Goal: Task Accomplishment & Management: Manage account settings

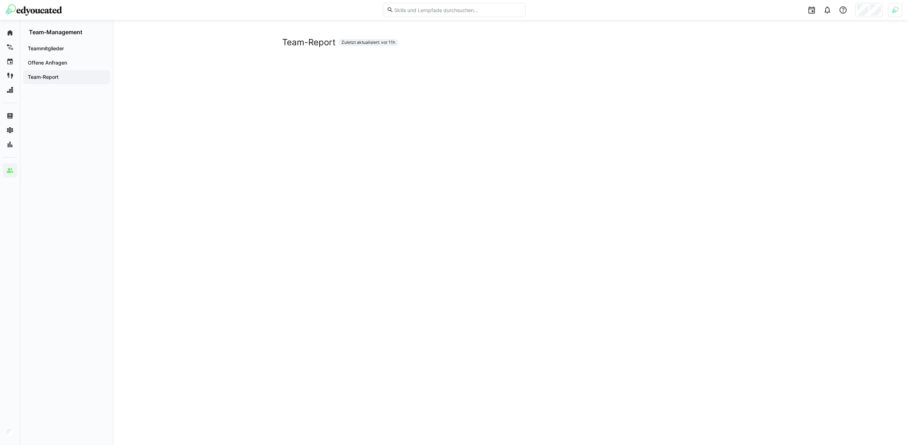
click at [869, 11] on div at bounding box center [870, 10] width 28 height 14
click at [889, 17] on div at bounding box center [454, 222] width 908 height 445
click at [894, 10] on img at bounding box center [895, 10] width 6 height 6
click at [825, 82] on span "Aktivieren" at bounding box center [817, 84] width 22 height 6
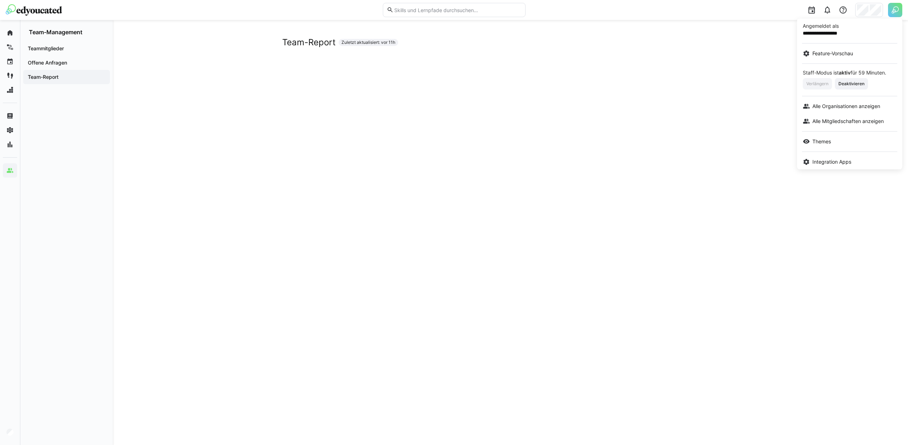
click at [897, 4] on div at bounding box center [454, 222] width 908 height 445
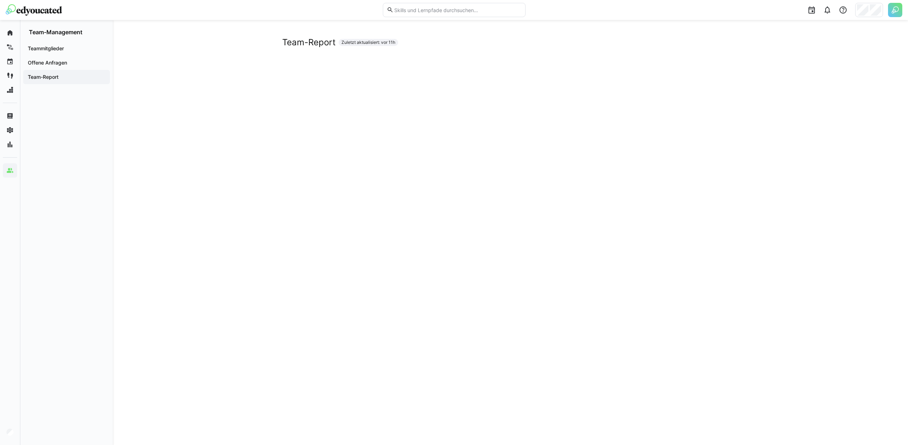
click at [894, 6] on img at bounding box center [895, 10] width 14 height 14
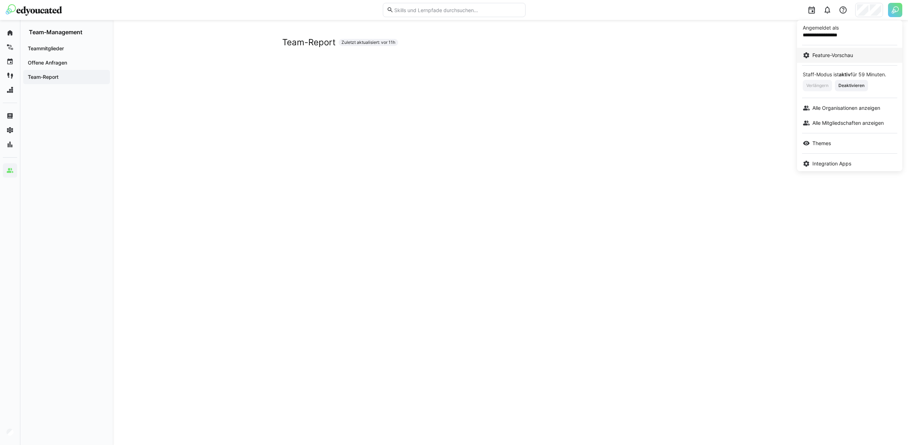
click at [843, 52] on span "Feature-Vorschau" at bounding box center [833, 55] width 41 height 7
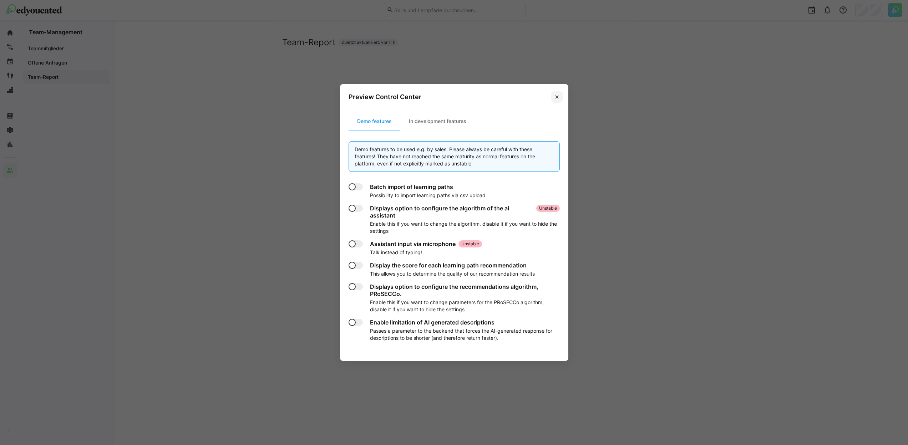
click at [563, 99] on span at bounding box center [556, 96] width 11 height 11
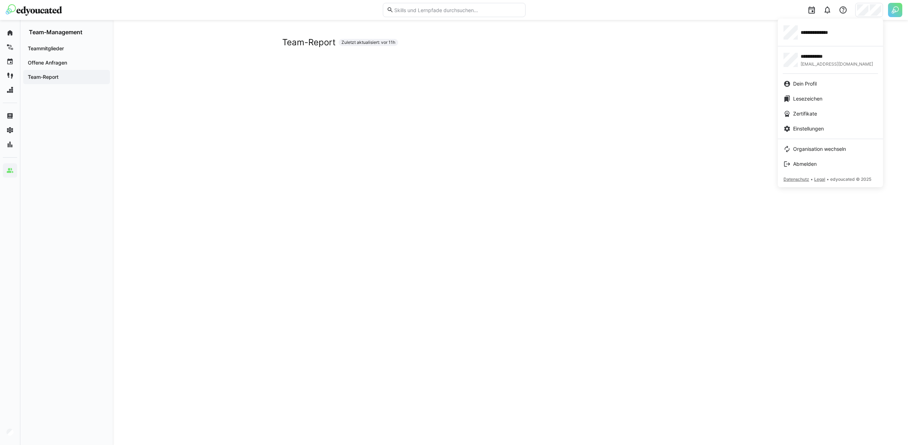
click at [888, 13] on div at bounding box center [454, 222] width 908 height 445
click at [893, 11] on img at bounding box center [895, 10] width 14 height 14
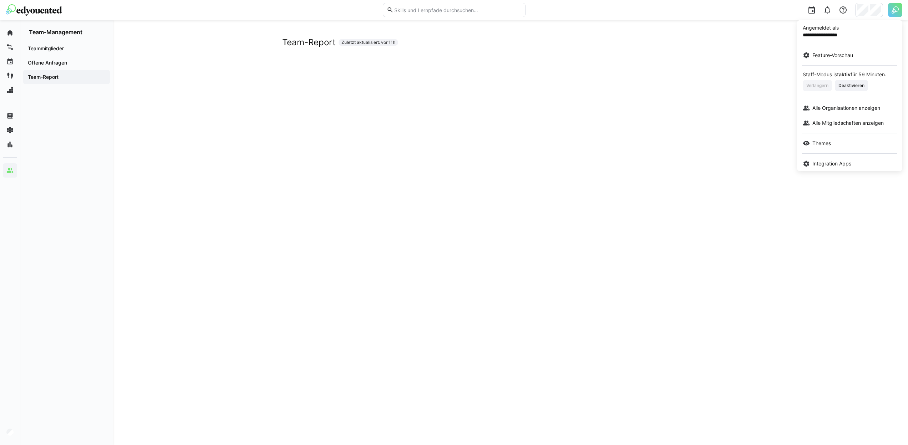
click at [156, 98] on div at bounding box center [454, 222] width 908 height 445
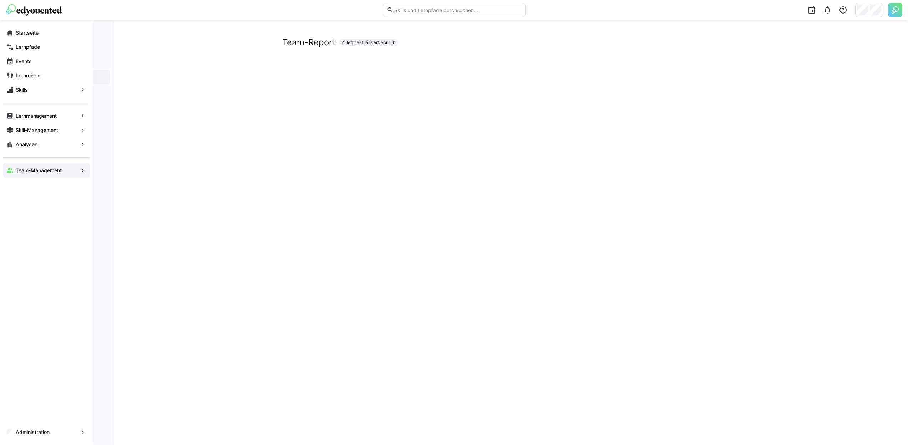
click at [15, 434] on span "Administration" at bounding box center [47, 432] width 64 height 7
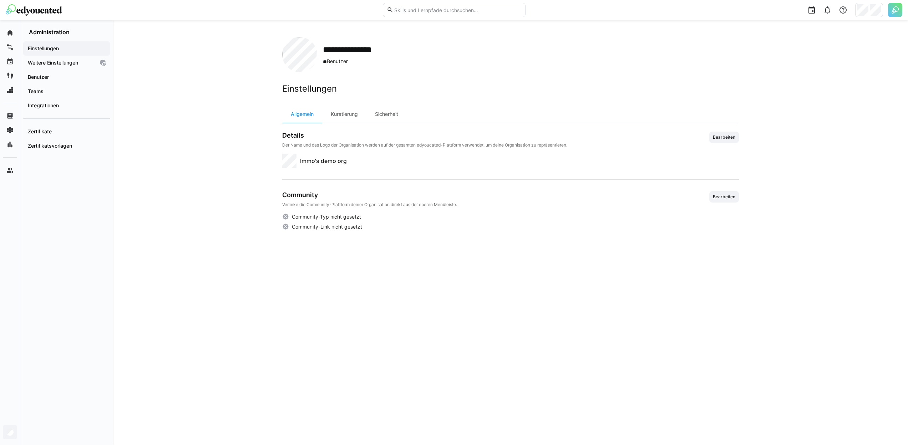
click at [24, 48] on div "Einstellungen" at bounding box center [66, 48] width 87 height 14
click at [0, 0] on app-navigation-label "Einstellungen" at bounding box center [0, 0] width 0 height 0
click at [0, 0] on app-navigation-label "Weitere Einstellungen" at bounding box center [0, 0] width 0 height 0
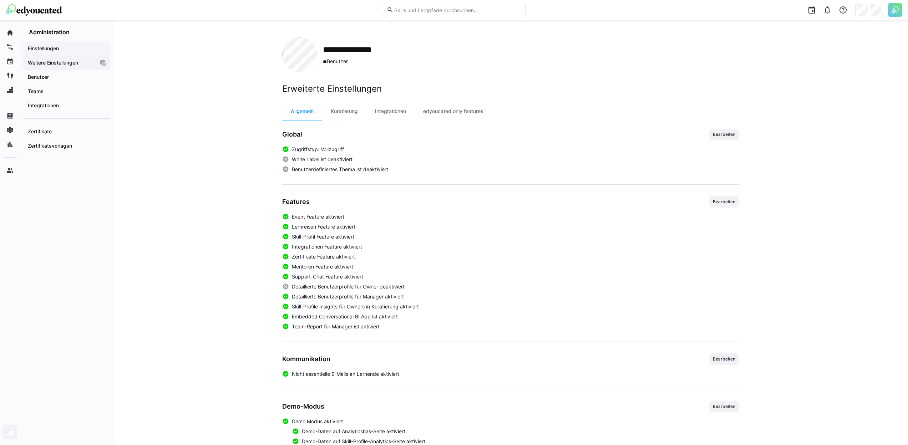
click at [57, 54] on div "Einstellungen" at bounding box center [66, 48] width 87 height 14
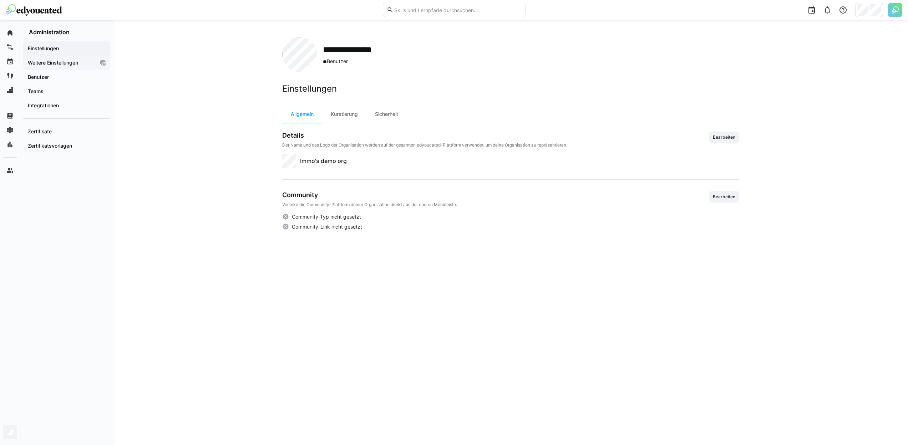
click at [56, 67] on div "Weitere Einstellungen" at bounding box center [66, 63] width 87 height 14
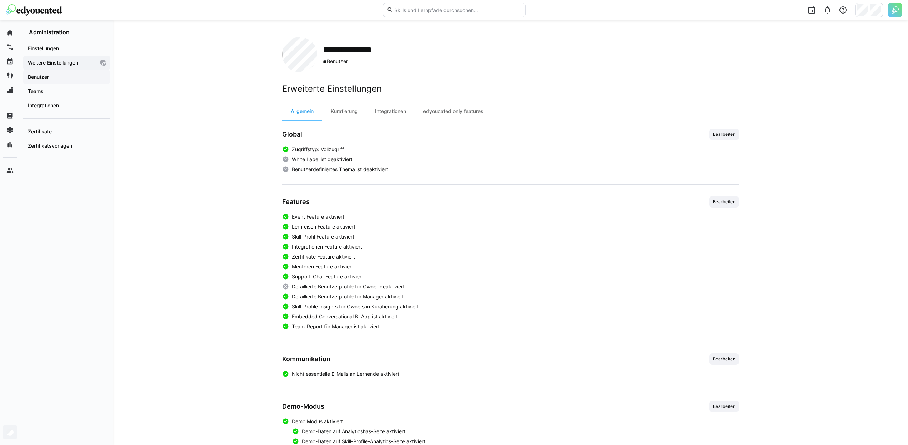
click at [54, 76] on span "Benutzer" at bounding box center [67, 77] width 80 height 7
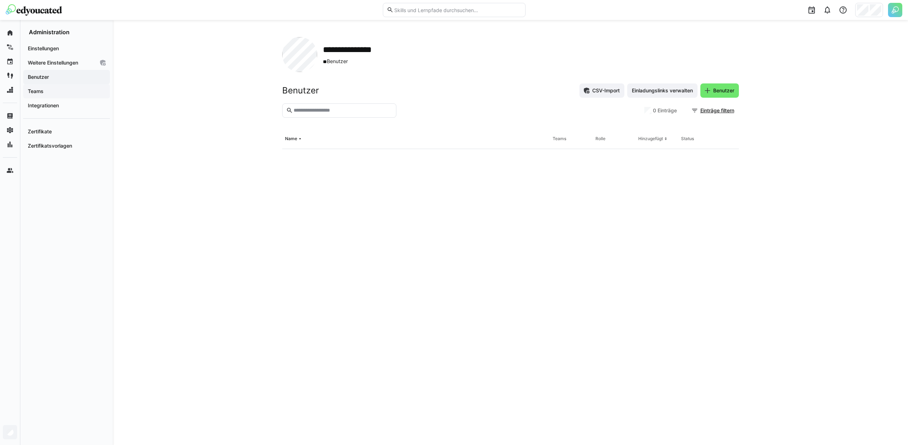
click at [46, 92] on span "Teams" at bounding box center [67, 91] width 80 height 7
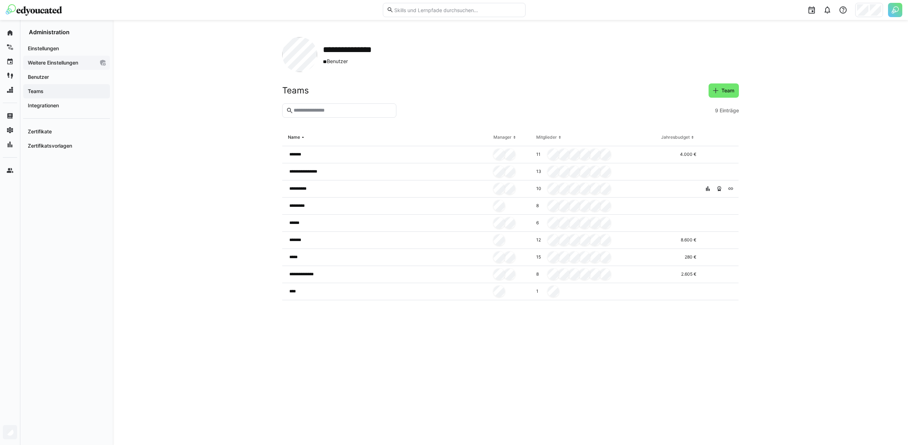
click at [0, 0] on app-navigation-label "Weitere Einstellungen" at bounding box center [0, 0] width 0 height 0
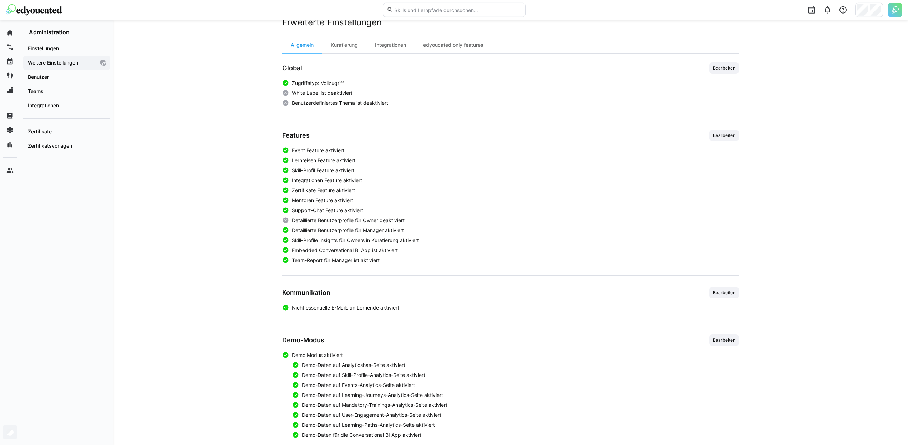
scroll to position [77, 0]
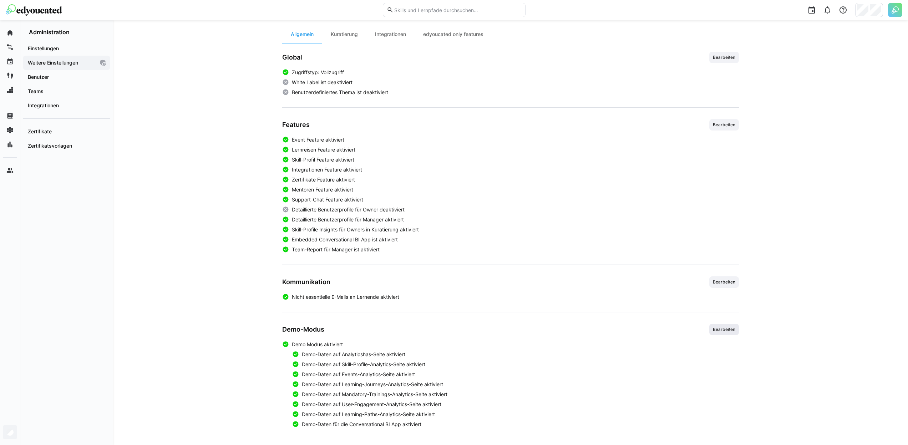
click at [721, 331] on span "Bearbeiten" at bounding box center [724, 330] width 24 height 6
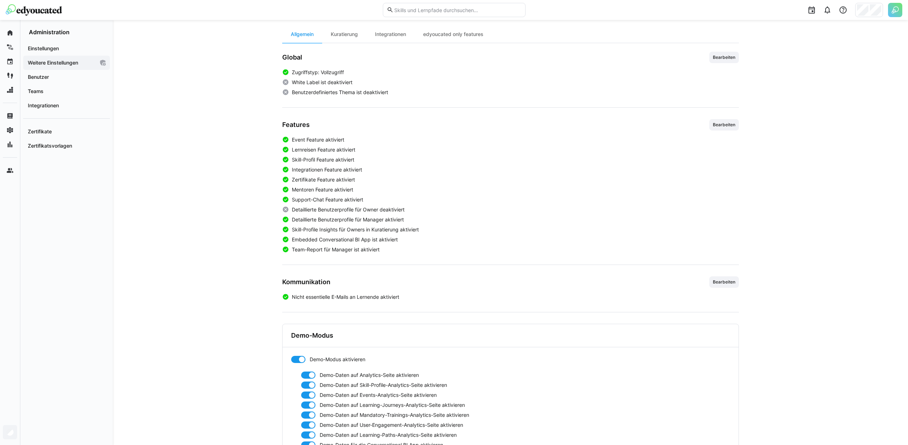
scroll to position [130, 0]
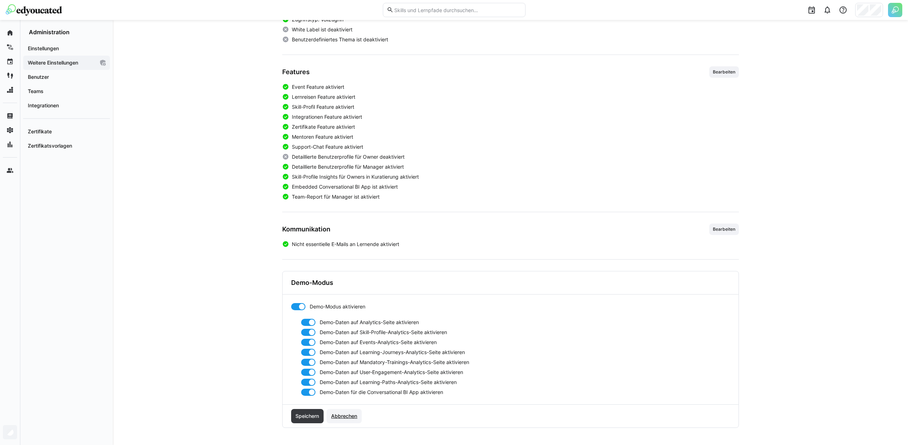
click at [353, 417] on span "Abbrechen" at bounding box center [344, 416] width 28 height 7
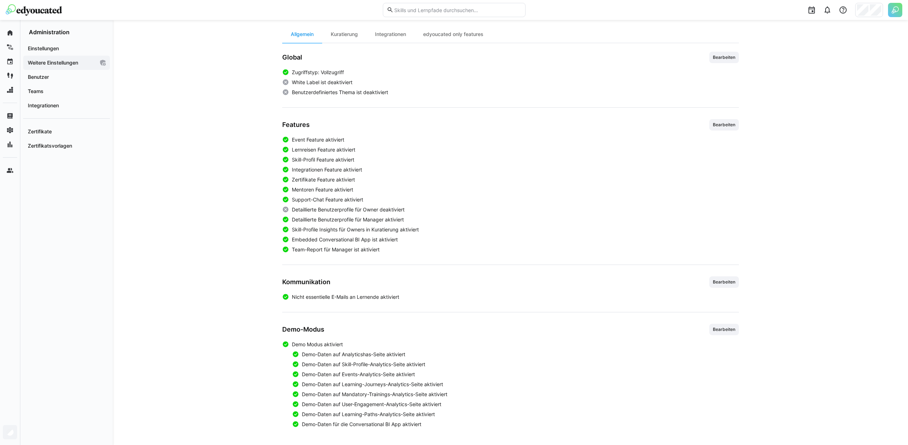
scroll to position [0, 0]
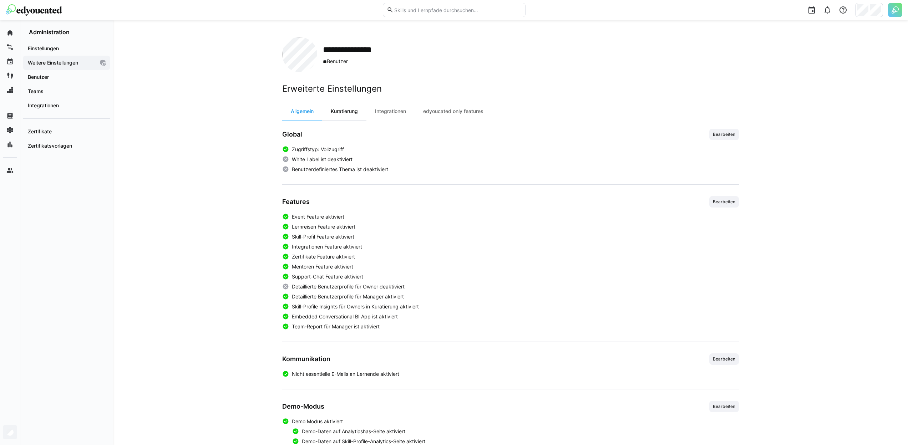
click at [342, 111] on div "Kuratierung" at bounding box center [344, 111] width 44 height 17
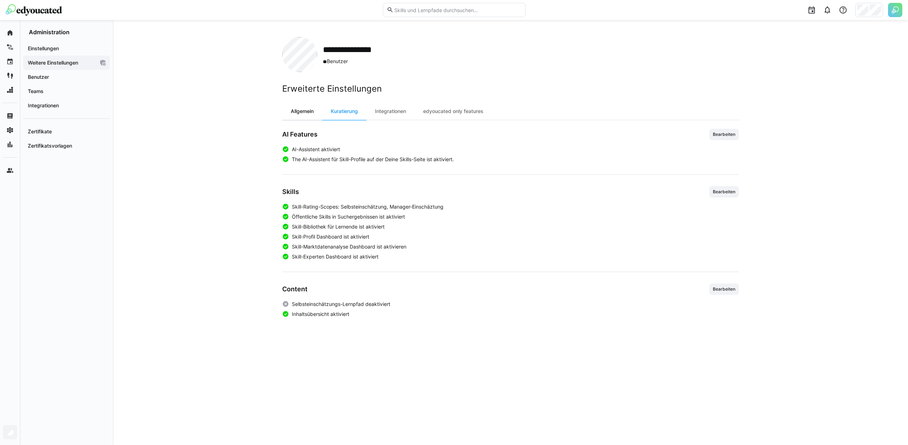
click at [308, 111] on div "Allgemein" at bounding box center [302, 111] width 40 height 17
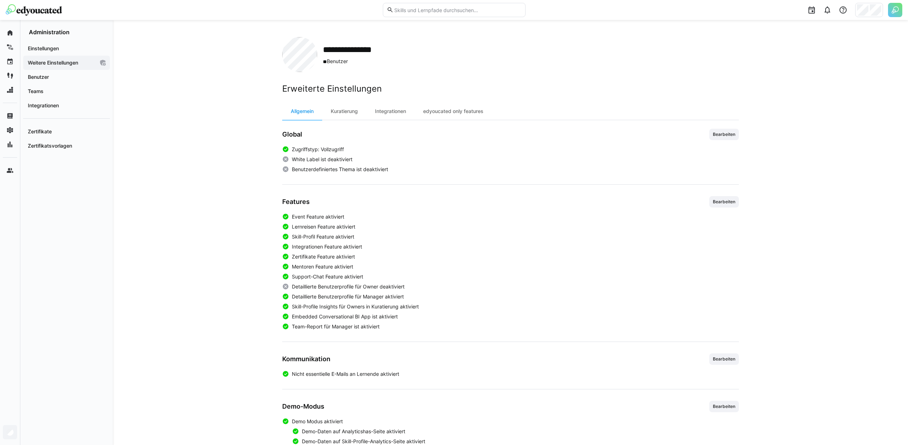
scroll to position [77, 0]
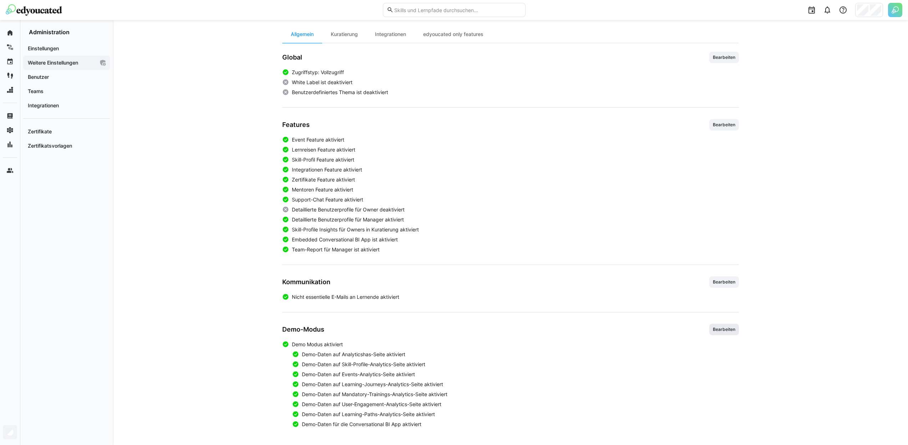
click at [727, 332] on span "Bearbeiten" at bounding box center [724, 330] width 24 height 6
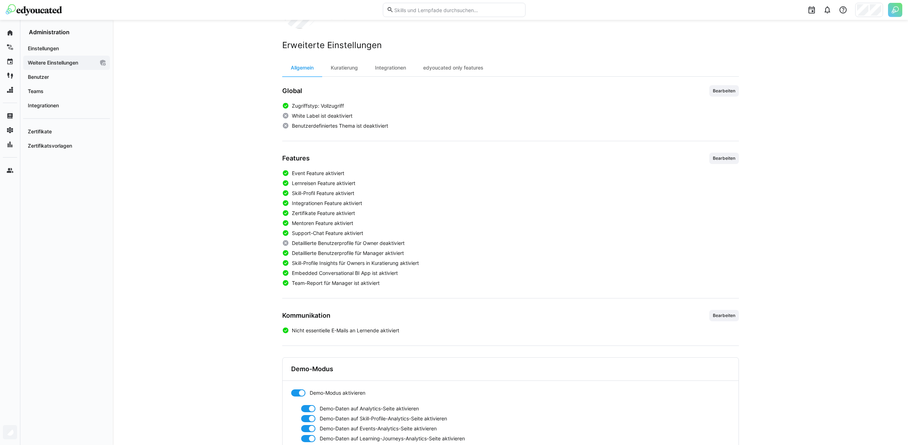
scroll to position [0, 0]
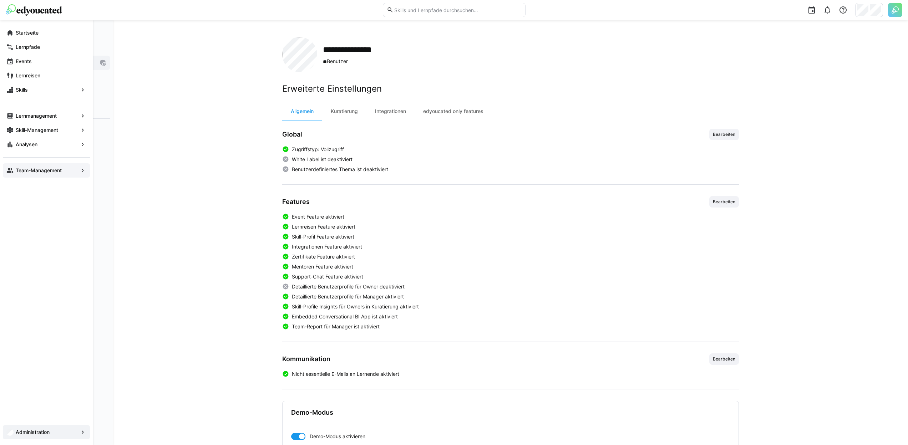
click at [15, 171] on span "Team-Management" at bounding box center [47, 170] width 64 height 7
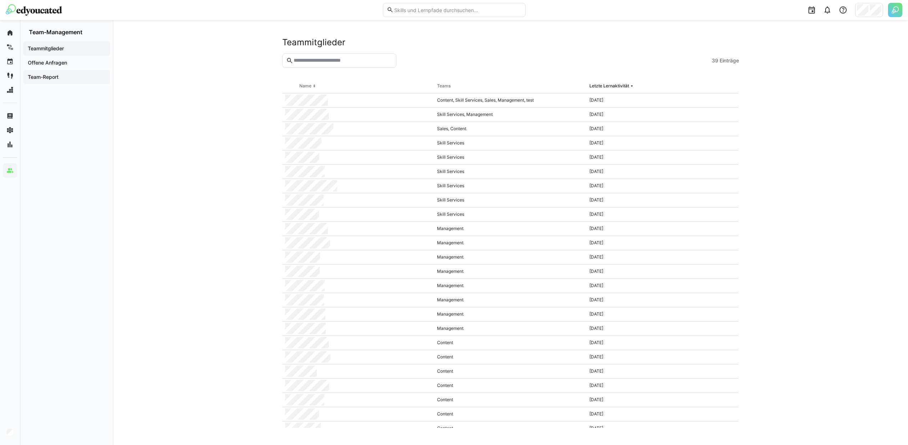
click at [50, 73] on div "Team-Report" at bounding box center [66, 77] width 87 height 14
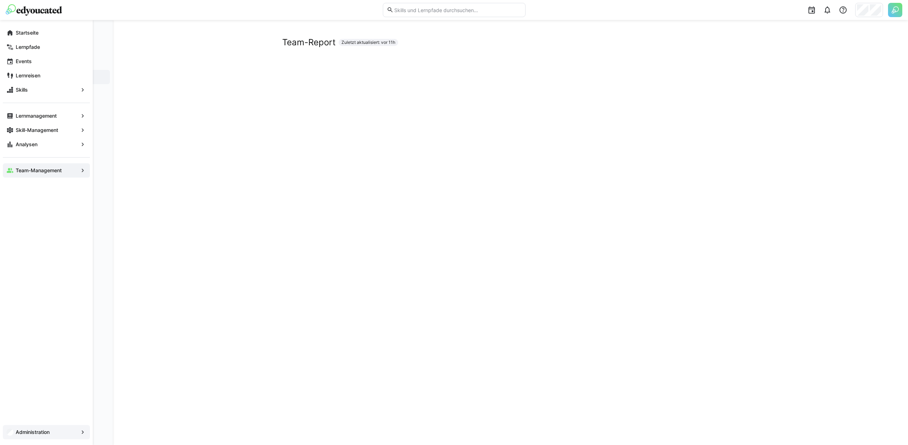
click at [57, 434] on span "Administration" at bounding box center [47, 432] width 64 height 7
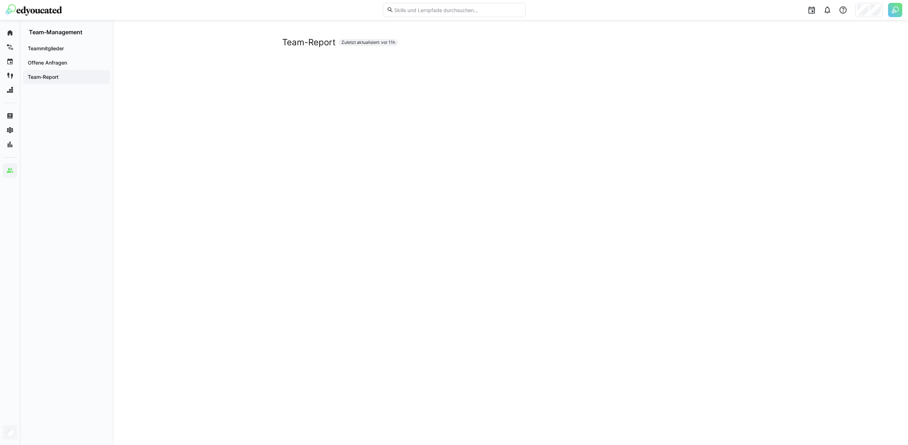
click at [412, 44] on div "Team-Report Zuletzt aktualisiert: vor 11h" at bounding box center [510, 42] width 457 height 11
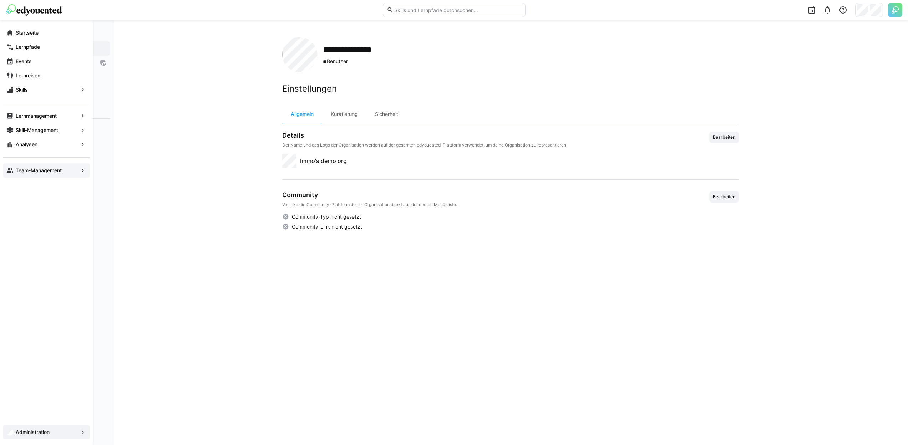
click at [0, 0] on app-navigation-label "Team-Management" at bounding box center [0, 0] width 0 height 0
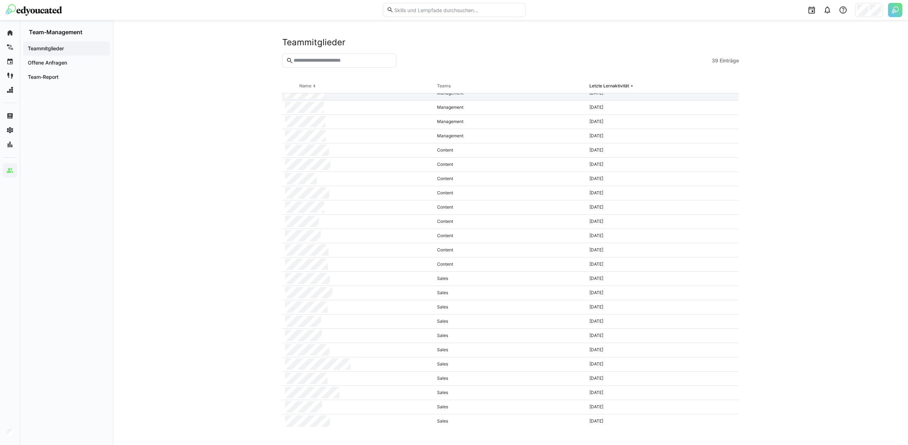
scroll to position [222, 0]
click at [334, 393] on div at bounding box center [358, 392] width 152 height 14
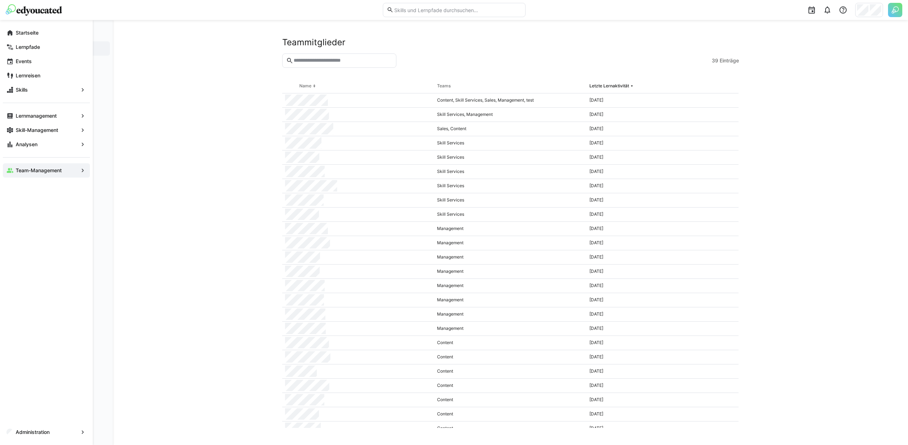
click at [6, 432] on div "Administration" at bounding box center [46, 432] width 87 height 14
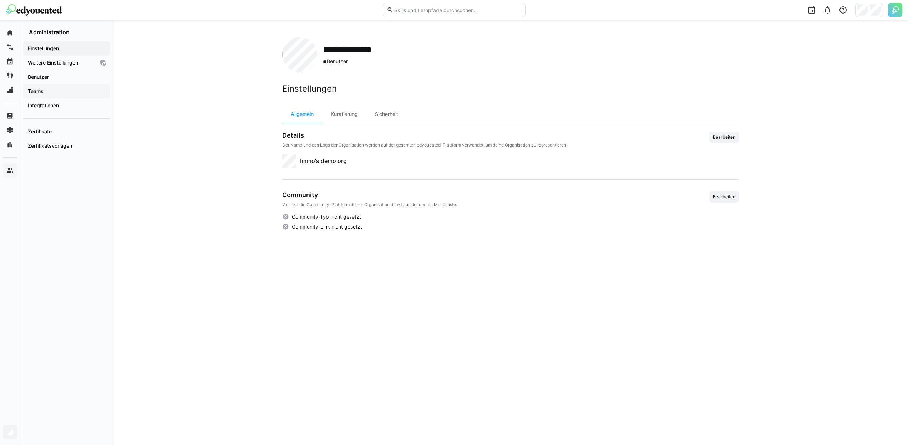
click at [44, 86] on div "Teams" at bounding box center [66, 91] width 87 height 14
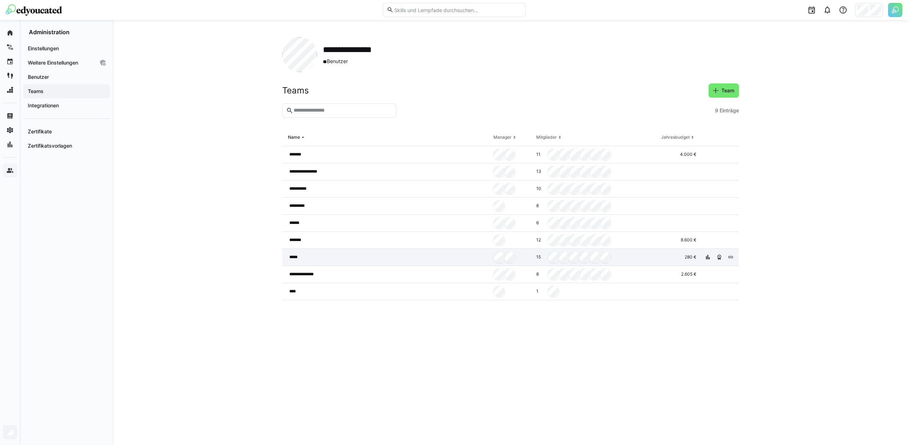
click at [334, 257] on div "*****" at bounding box center [386, 257] width 209 height 17
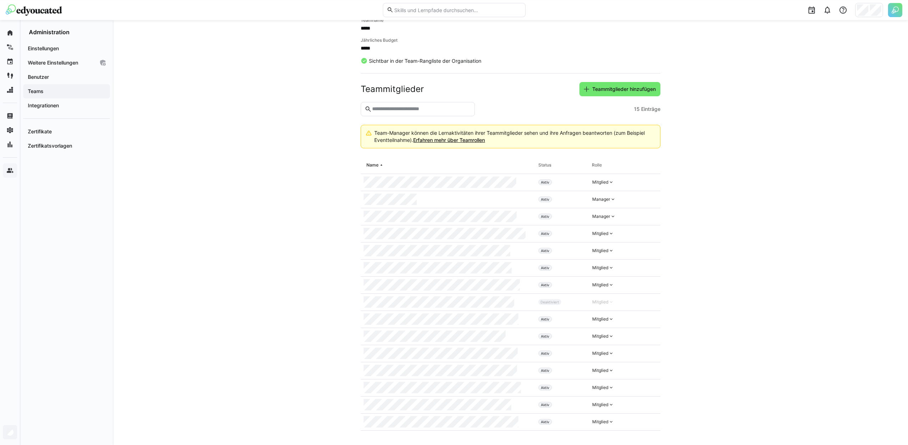
scroll to position [105, 0]
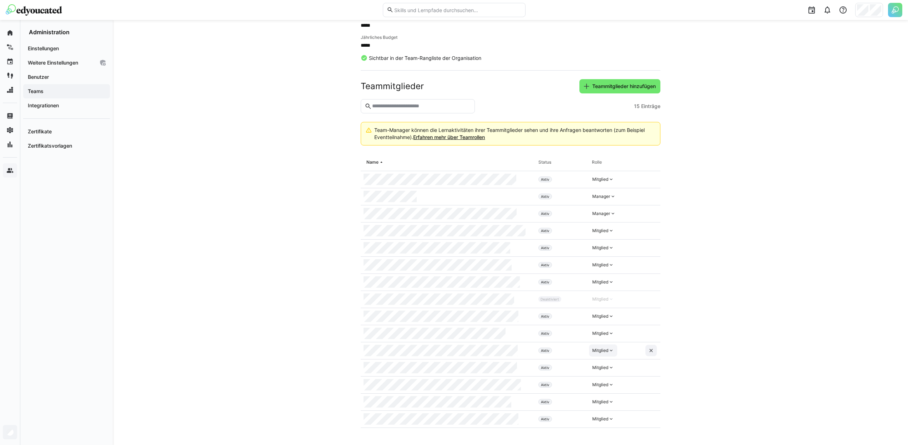
click at [611, 352] on eds-icon at bounding box center [612, 351] width 6 height 6
click at [707, 339] on app-team-details "Zurück zu Teams Löschen ***** Details Bearbeiten Teamname ***** Jährliches Budg…" at bounding box center [510, 180] width 457 height 496
click at [653, 351] on eds-icon at bounding box center [652, 351] width 6 height 6
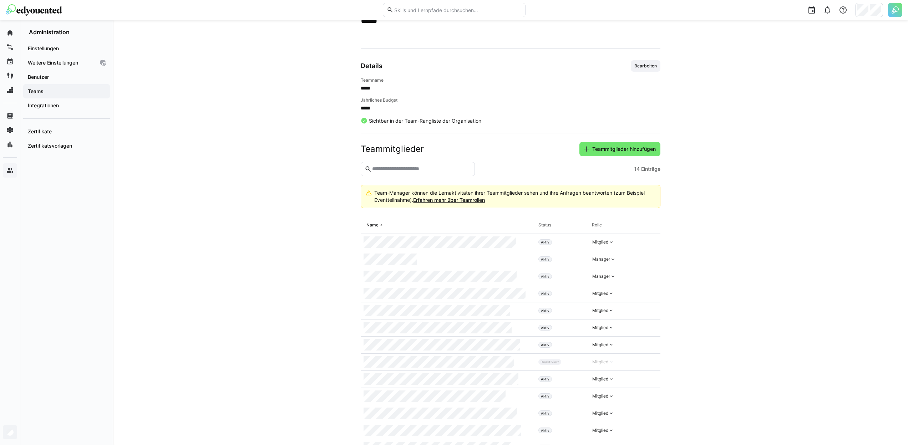
scroll to position [0, 0]
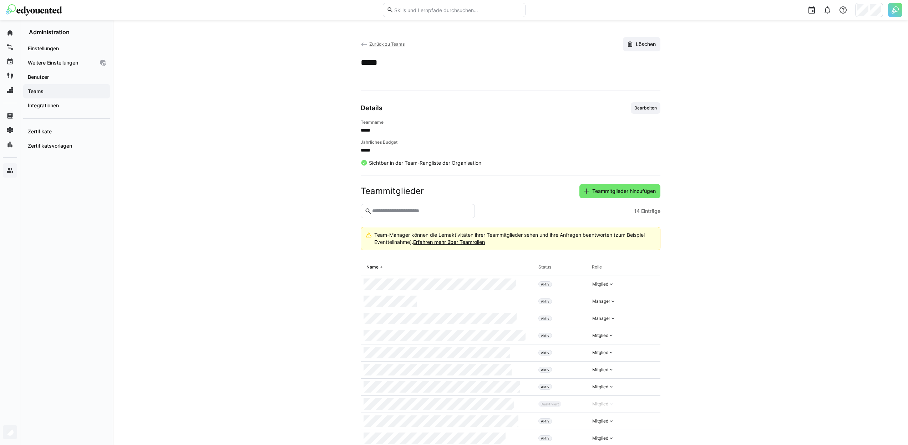
click at [67, 90] on span "Teams" at bounding box center [67, 91] width 80 height 7
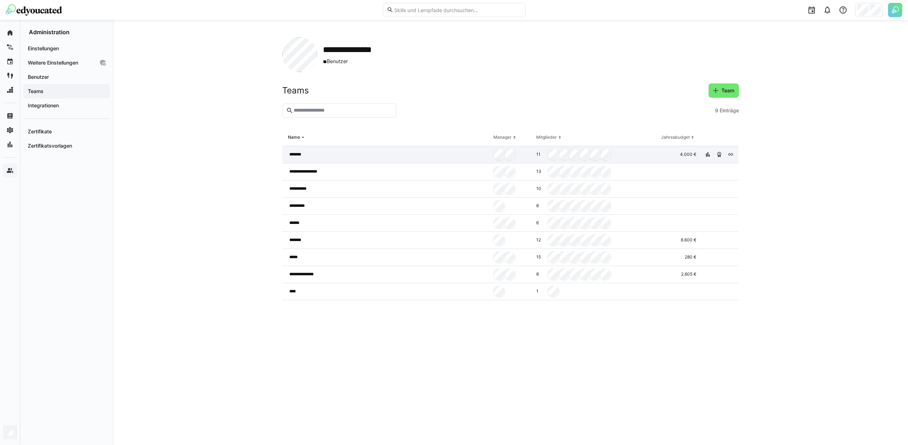
click at [339, 152] on div "*******" at bounding box center [386, 154] width 209 height 17
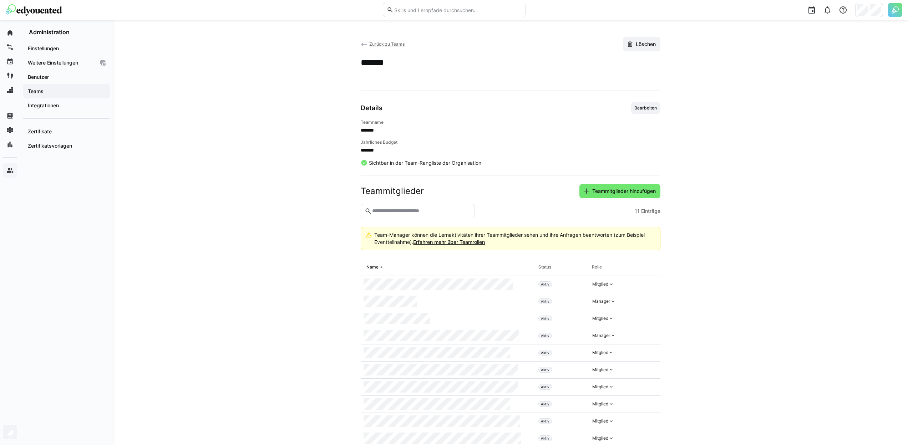
click at [647, 107] on span "Bearbeiten" at bounding box center [646, 108] width 24 height 6
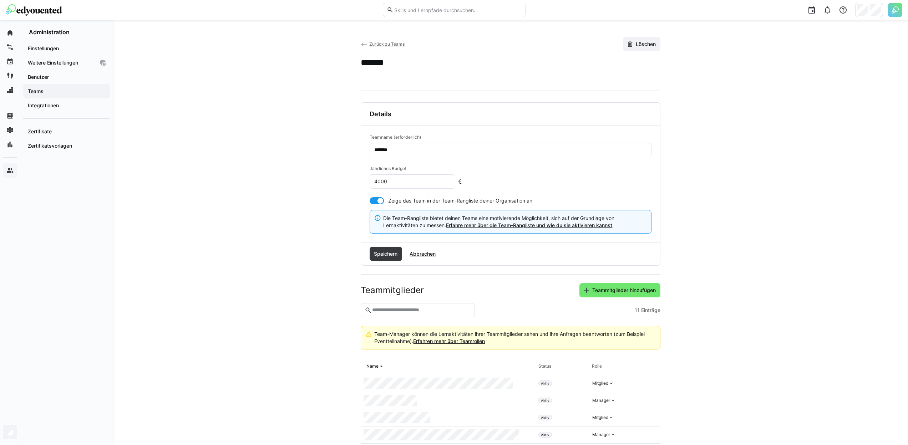
click at [423, 148] on input "*******" at bounding box center [511, 150] width 274 height 6
type input "**********"
click at [391, 257] on span "Speichern" at bounding box center [386, 254] width 26 height 7
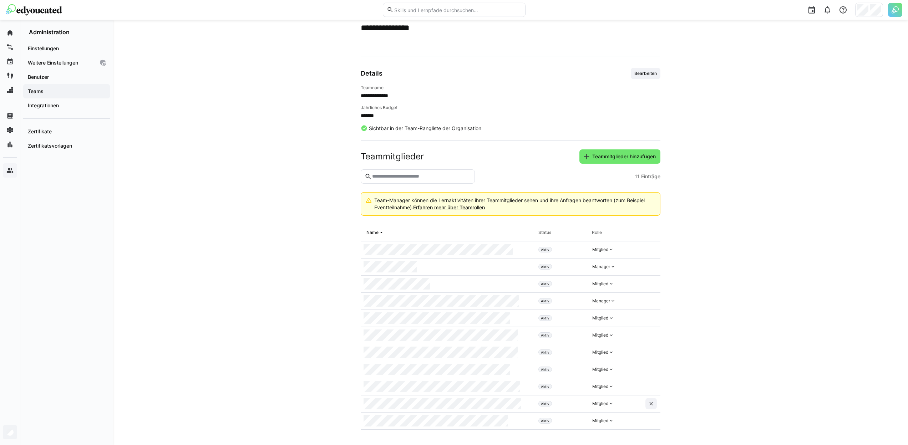
scroll to position [36, 0]
click at [0, 0] on app-navigation-label "Benutzer" at bounding box center [0, 0] width 0 height 0
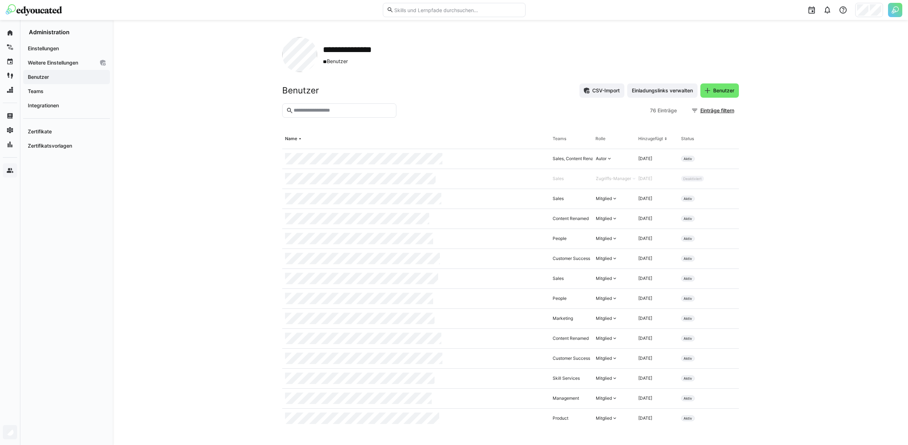
click at [316, 110] on input "text" at bounding box center [342, 110] width 99 height 6
type input "*****"
click at [355, 112] on input "text" at bounding box center [345, 110] width 99 height 6
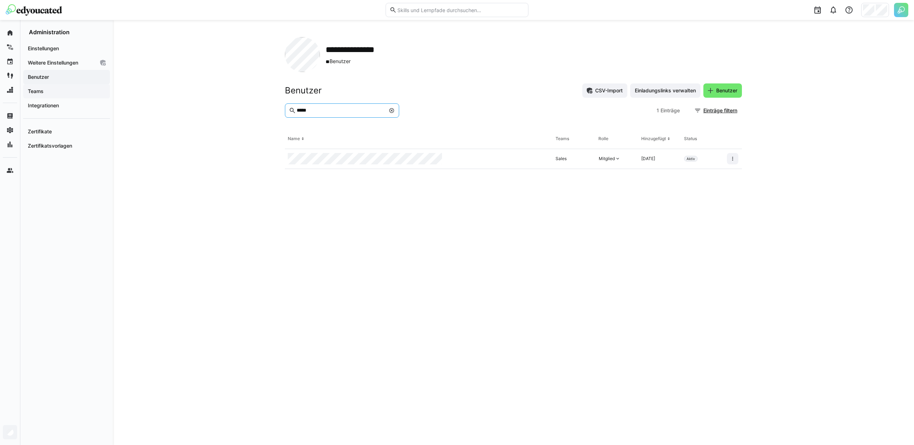
type input "*****"
click at [53, 87] on div "Teams" at bounding box center [66, 91] width 87 height 14
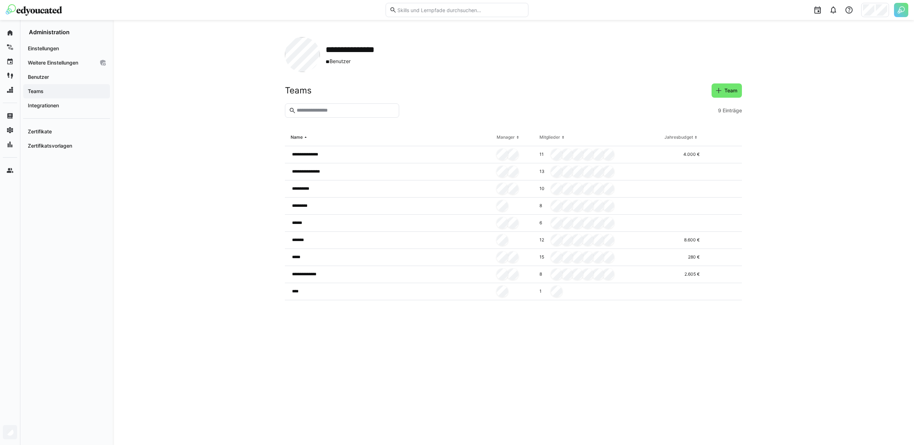
click at [326, 112] on input "text" at bounding box center [345, 110] width 99 height 6
click at [339, 255] on div "*****" at bounding box center [389, 257] width 209 height 17
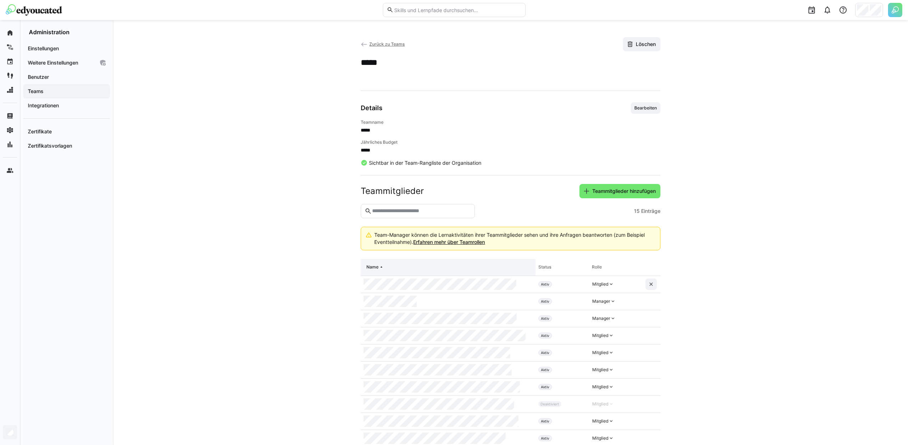
scroll to position [105, 0]
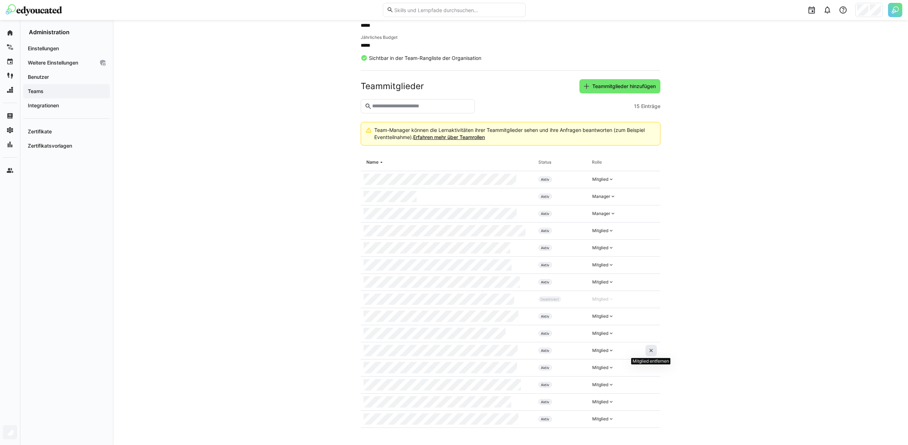
click at [655, 352] on span at bounding box center [651, 350] width 11 height 11
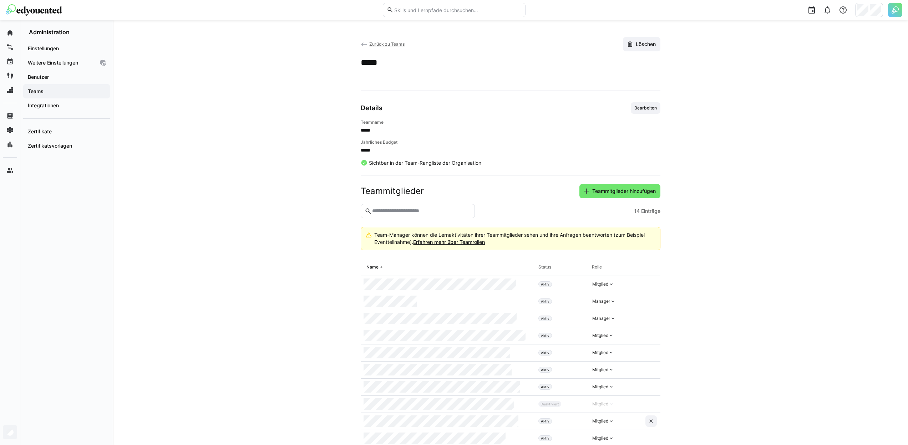
scroll to position [88, 0]
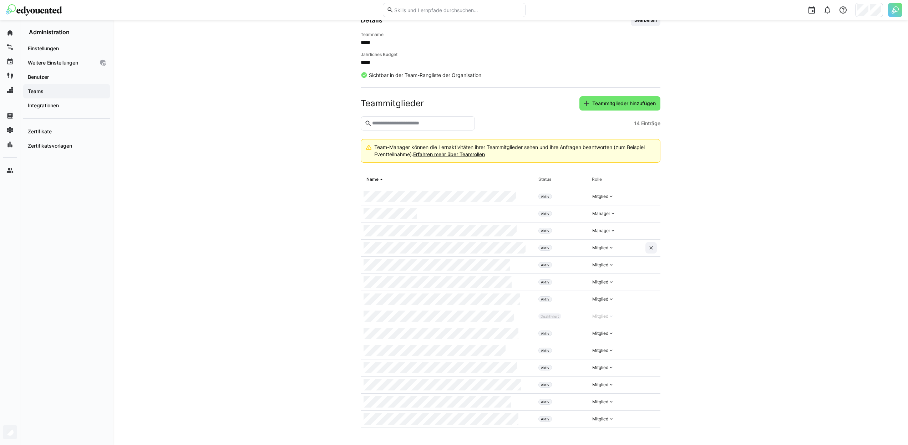
click at [47, 90] on span "Teams" at bounding box center [67, 91] width 80 height 7
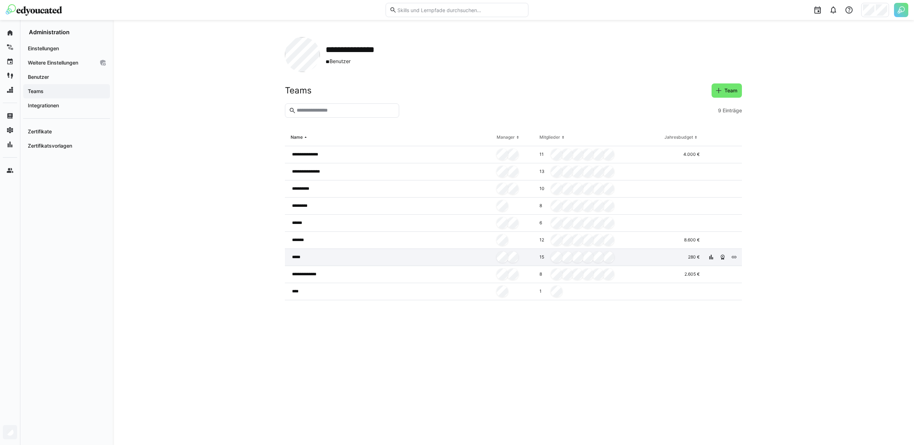
click at [369, 252] on div "*****" at bounding box center [389, 257] width 209 height 17
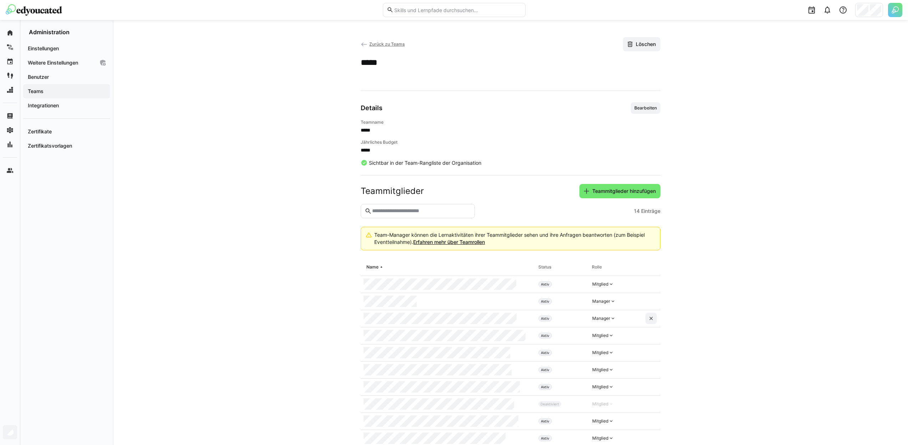
scroll to position [88, 0]
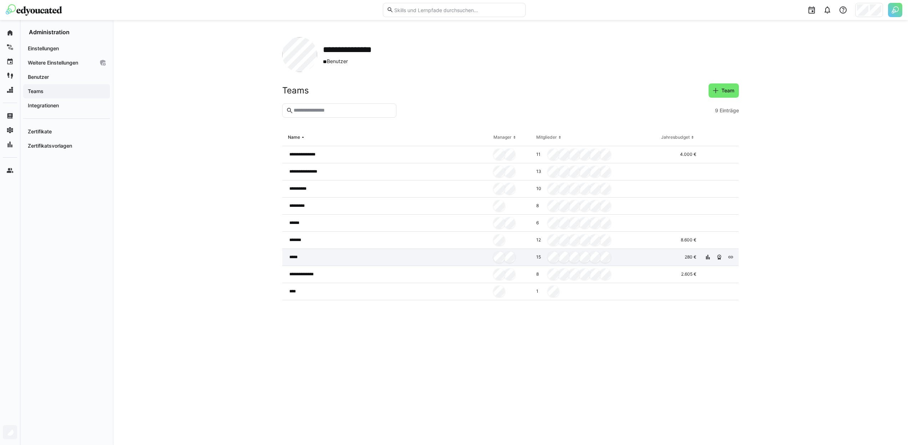
click at [291, 256] on span "*****" at bounding box center [294, 257] width 11 height 6
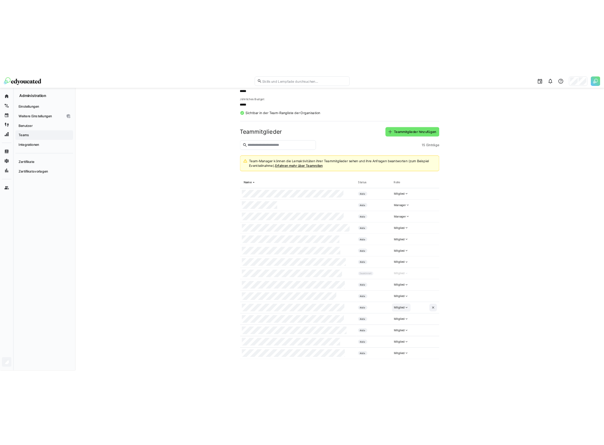
scroll to position [99, 0]
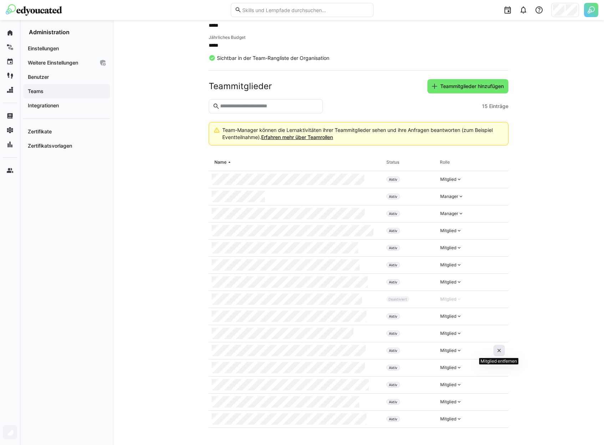
click at [499, 353] on eds-icon at bounding box center [499, 351] width 6 height 6
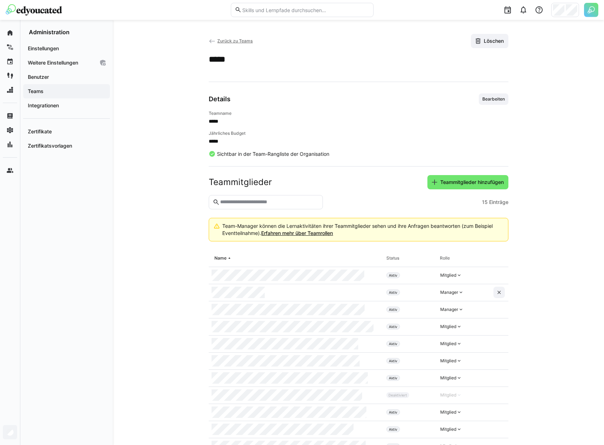
scroll to position [99, 0]
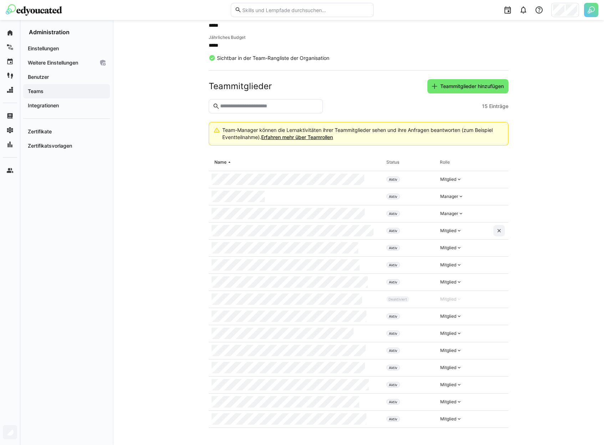
click at [76, 92] on span "Teams" at bounding box center [67, 91] width 80 height 7
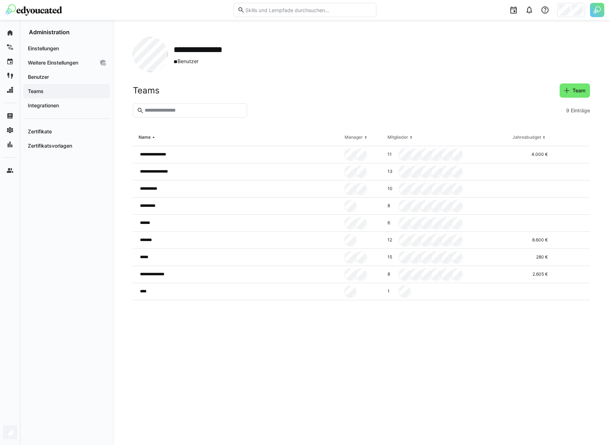
click at [576, 82] on app-organization "**********" at bounding box center [361, 232] width 457 height 391
click at [575, 85] on span "Team" at bounding box center [574, 91] width 30 height 14
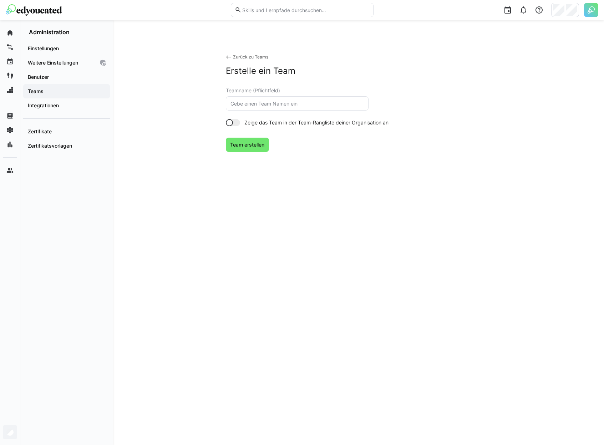
click at [266, 107] on eds-input at bounding box center [297, 103] width 143 height 14
type input "t2"
click at [261, 144] on span "Team erstellen" at bounding box center [247, 144] width 36 height 7
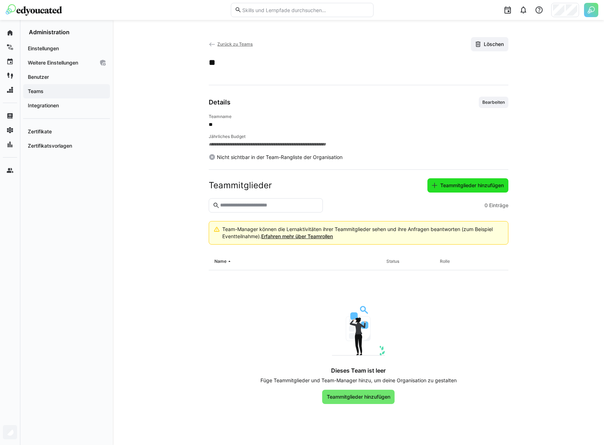
click at [452, 185] on span "Teammitglieder hinzufügen" at bounding box center [472, 185] width 66 height 7
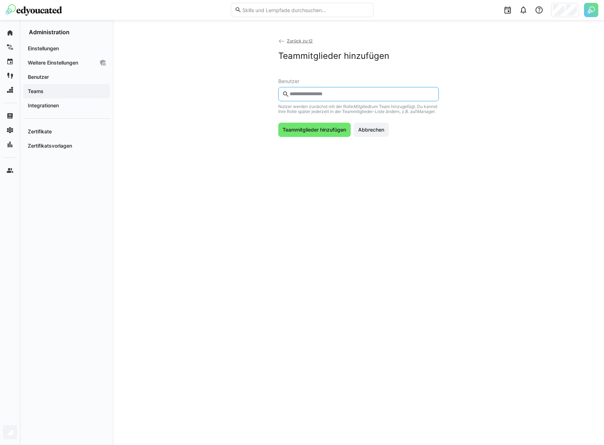
click at [308, 97] on input "text" at bounding box center [362, 94] width 146 height 6
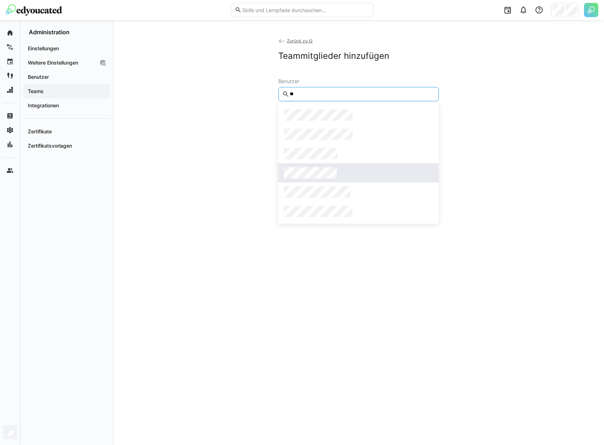
type input "**"
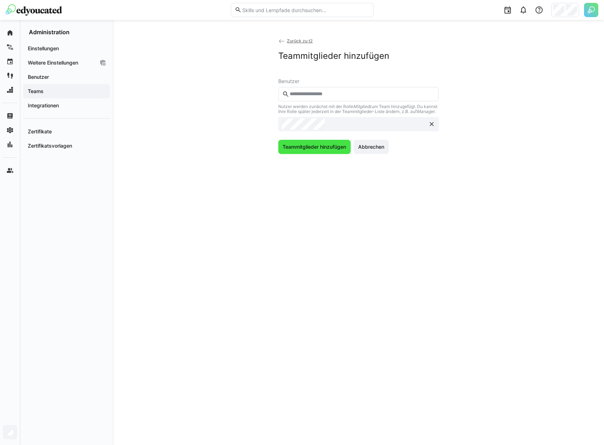
click at [336, 154] on span "Teammitglieder hinzufügen" at bounding box center [314, 147] width 73 height 14
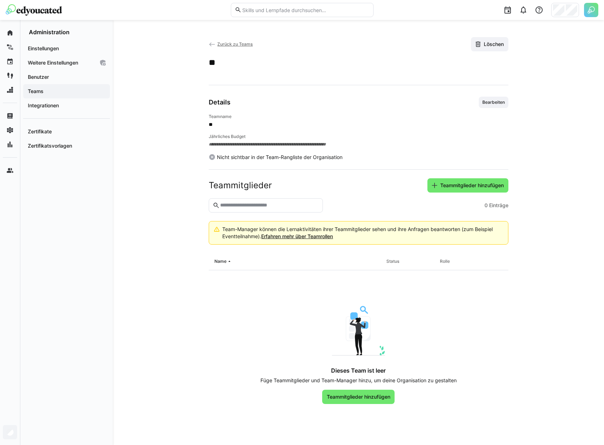
click at [241, 43] on span "Zurück zu Teams" at bounding box center [234, 43] width 35 height 5
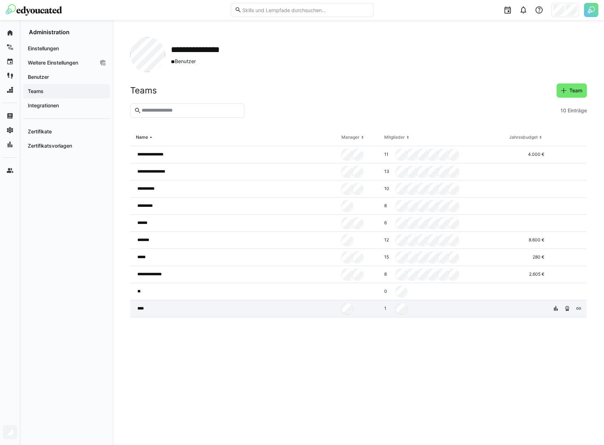
click at [160, 312] on div "****" at bounding box center [234, 309] width 209 height 17
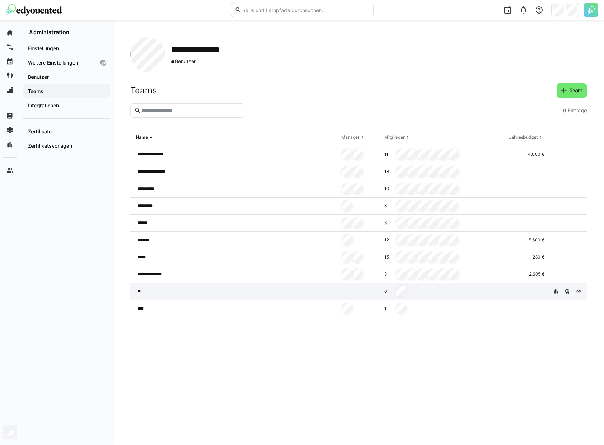
click at [309, 289] on div "**" at bounding box center [234, 291] width 209 height 17
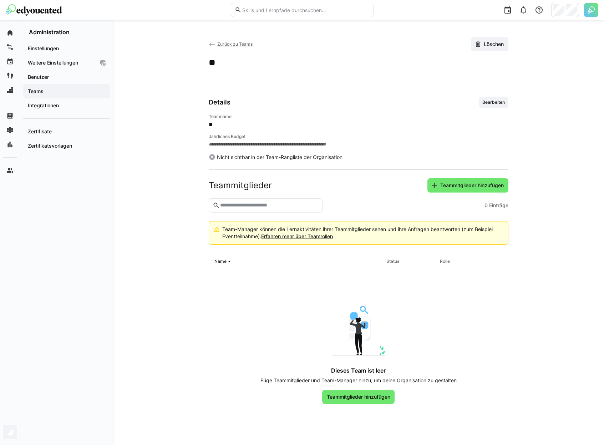
click at [237, 44] on span "Zurück zu Teams" at bounding box center [234, 43] width 35 height 5
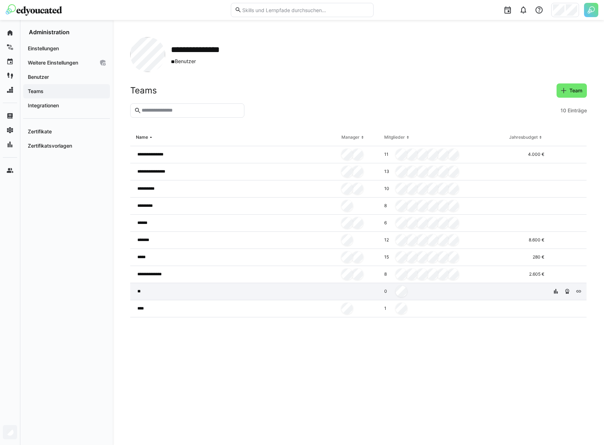
click at [323, 292] on div "**" at bounding box center [234, 291] width 209 height 17
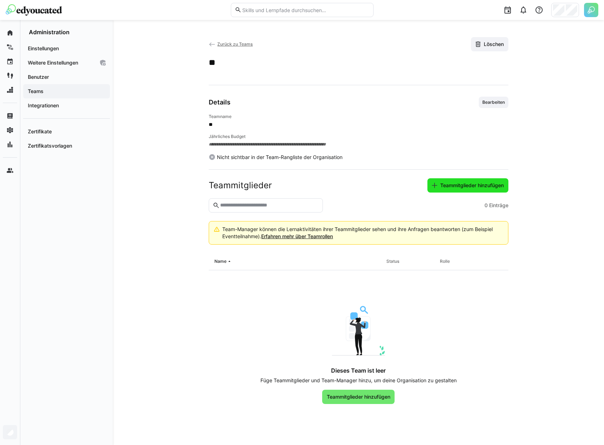
click at [467, 183] on span "Teammitglieder hinzufügen" at bounding box center [472, 185] width 66 height 7
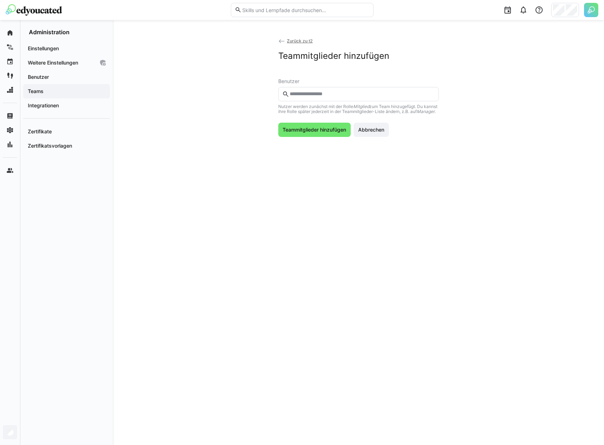
click at [328, 96] on input "text" at bounding box center [362, 94] width 146 height 6
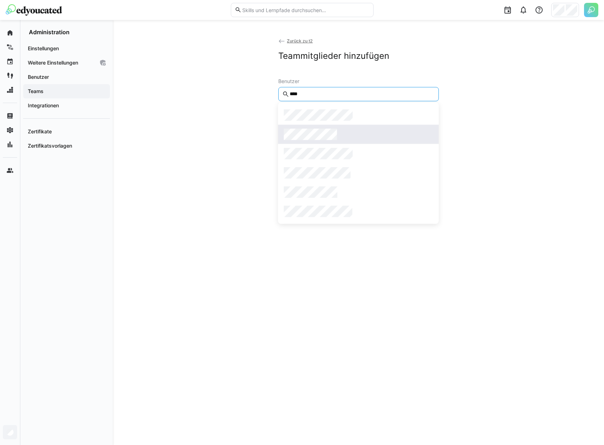
type input "****"
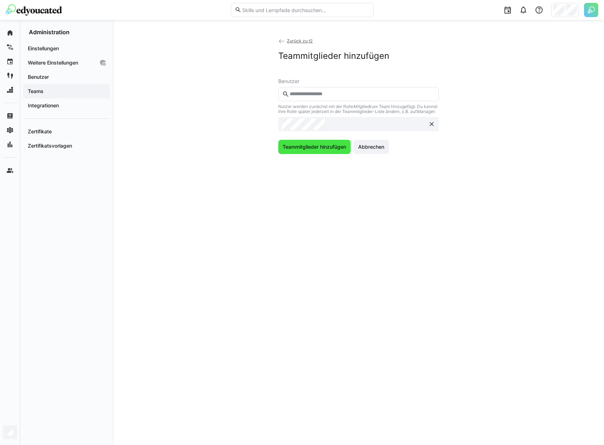
click at [329, 151] on span "Teammitglieder hinzufügen" at bounding box center [315, 146] width 66 height 7
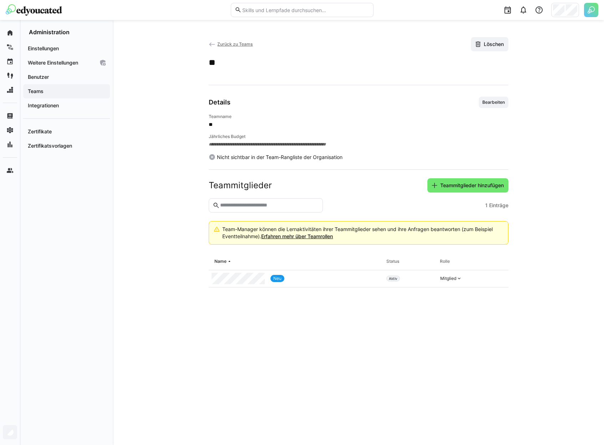
click at [232, 44] on span "Zurück zu Teams" at bounding box center [234, 43] width 35 height 5
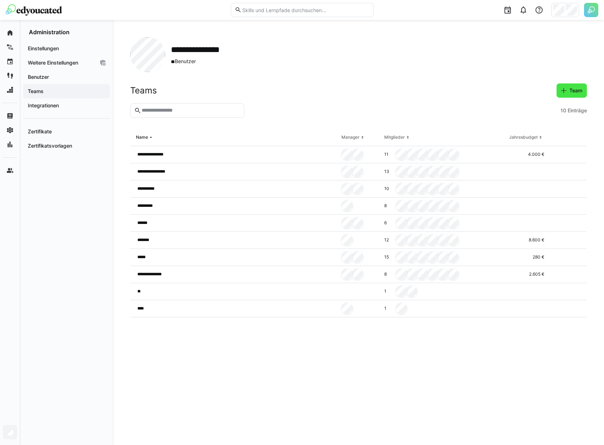
click at [558, 92] on span "Team" at bounding box center [572, 91] width 30 height 14
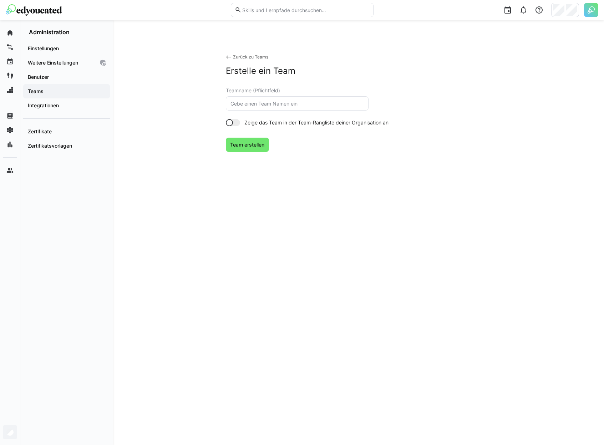
click at [294, 108] on eds-input at bounding box center [297, 103] width 143 height 14
type input "t3"
click at [249, 147] on span "Team erstellen" at bounding box center [247, 144] width 36 height 7
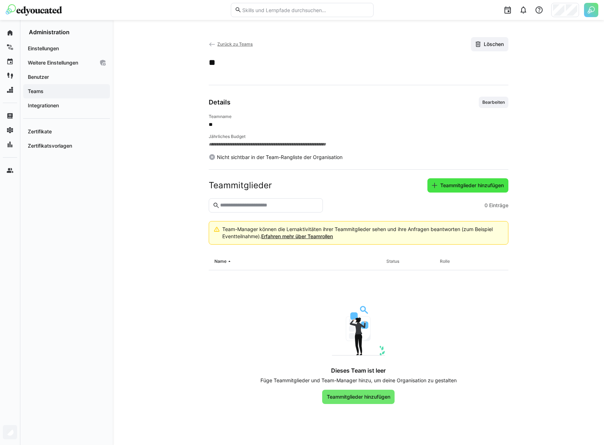
click at [462, 186] on span "Teammitglieder hinzufügen" at bounding box center [472, 185] width 66 height 7
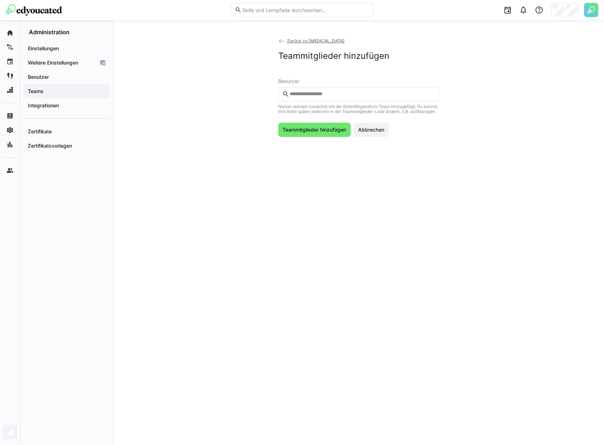
click at [323, 93] on input "text" at bounding box center [362, 94] width 146 height 6
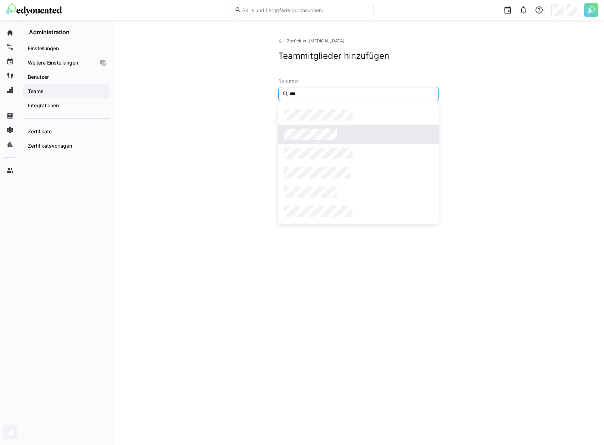
type input "***"
click at [352, 136] on div at bounding box center [358, 134] width 149 height 11
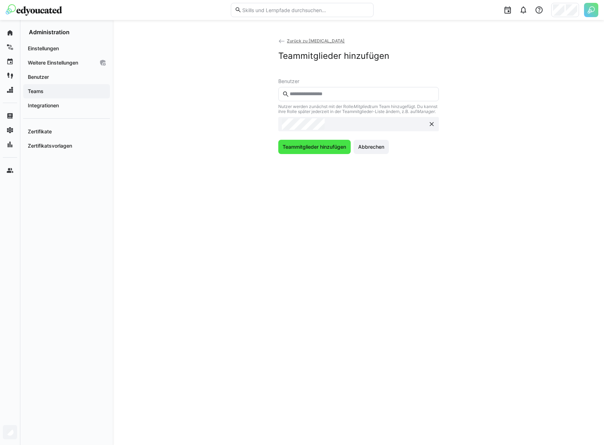
click at [310, 151] on span "Teammitglieder hinzufügen" at bounding box center [315, 146] width 66 height 7
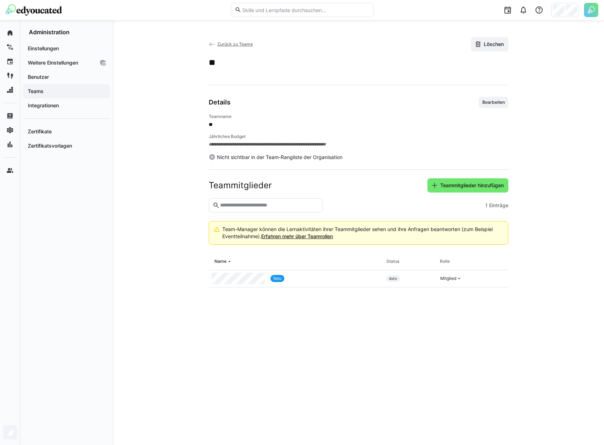
click at [66, 94] on span "Teams" at bounding box center [67, 91] width 80 height 7
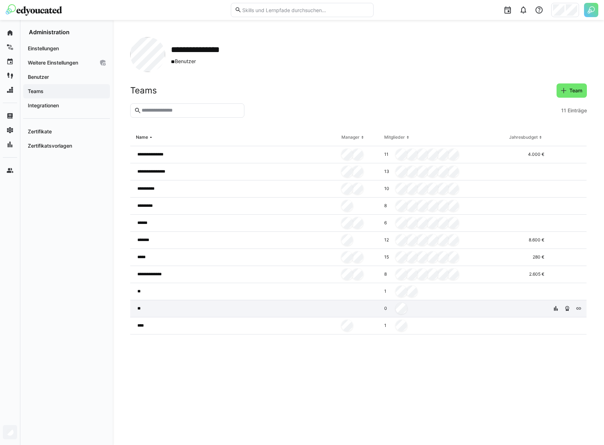
click at [226, 303] on div "**" at bounding box center [234, 309] width 209 height 17
click at [423, 309] on div "0" at bounding box center [444, 309] width 125 height 17
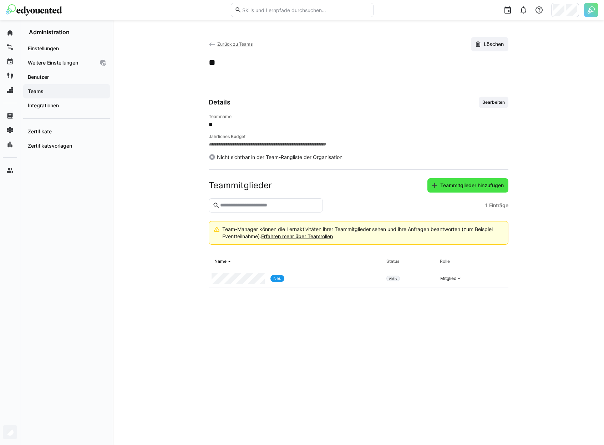
click at [474, 189] on span "Teammitglieder hinzufügen" at bounding box center [468, 185] width 81 height 14
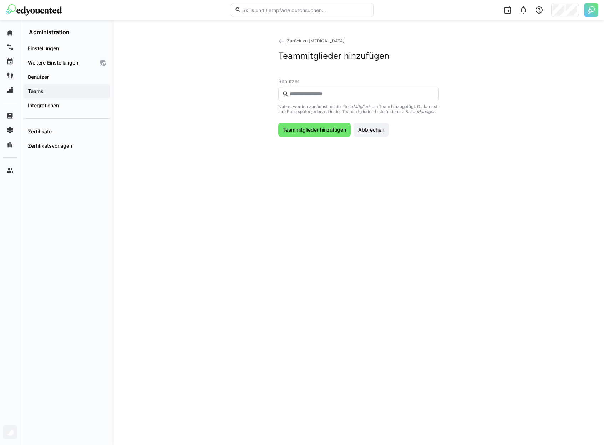
drag, startPoint x: 314, startPoint y: 128, endPoint x: 312, endPoint y: 95, distance: 33.6
click at [312, 95] on div "Benutzer Nutzer werden zunächst mit der Rolle Mitglied zum Team hinzugefügt. Du…" at bounding box center [358, 108] width 161 height 59
click at [312, 95] on input "text" at bounding box center [362, 94] width 146 height 6
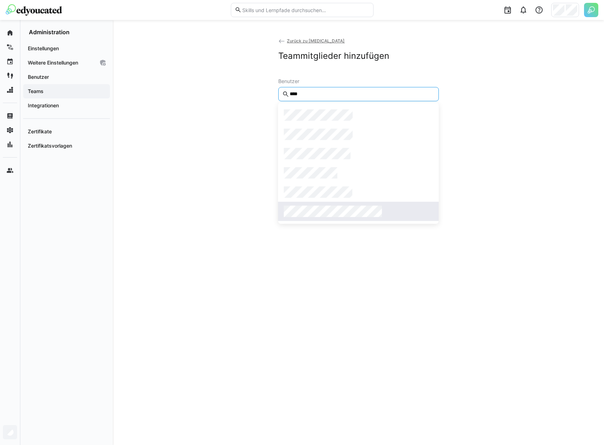
type input "****"
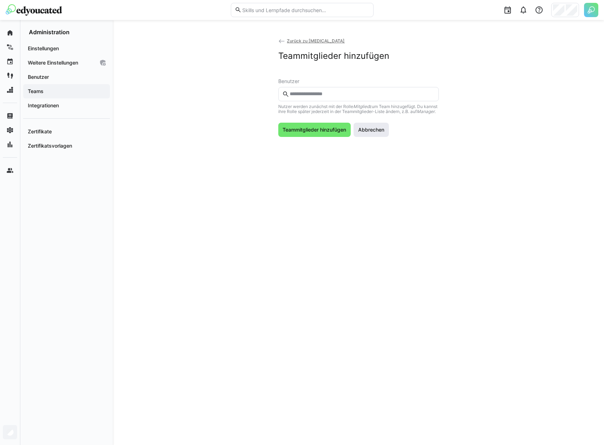
click at [373, 132] on span "Abbrechen" at bounding box center [371, 129] width 28 height 7
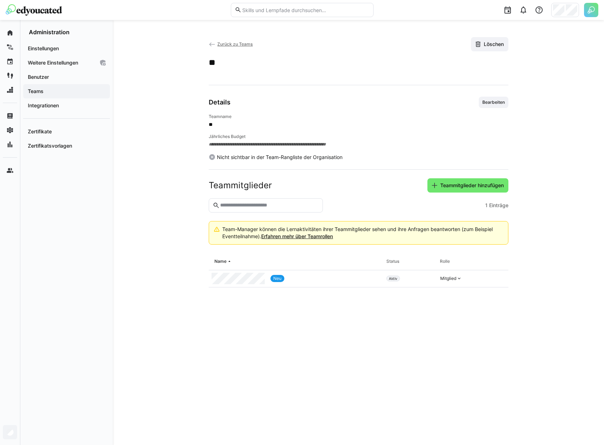
click at [59, 91] on span "Teams" at bounding box center [67, 91] width 80 height 7
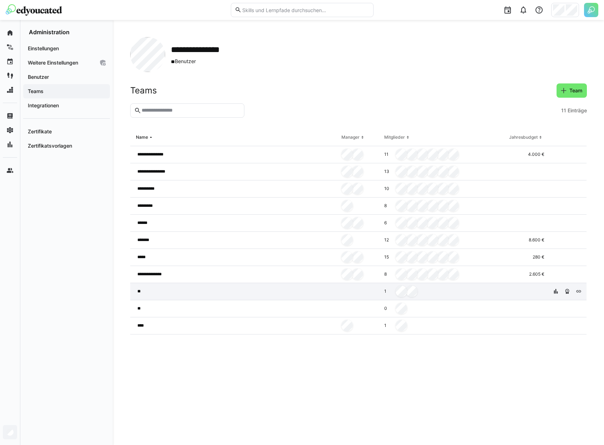
click at [311, 285] on div "**" at bounding box center [234, 291] width 209 height 17
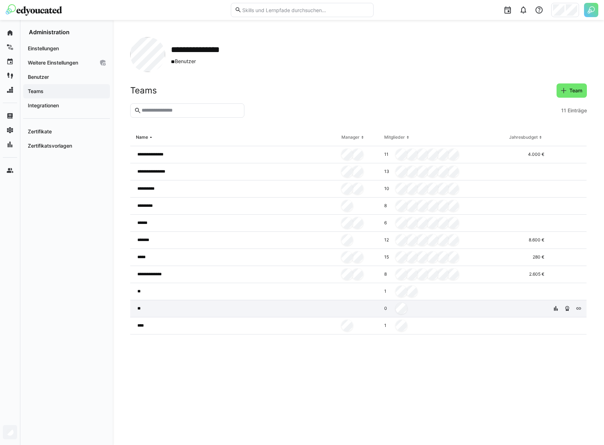
click at [326, 304] on div "**" at bounding box center [234, 309] width 209 height 17
click at [238, 304] on div "**" at bounding box center [234, 309] width 209 height 17
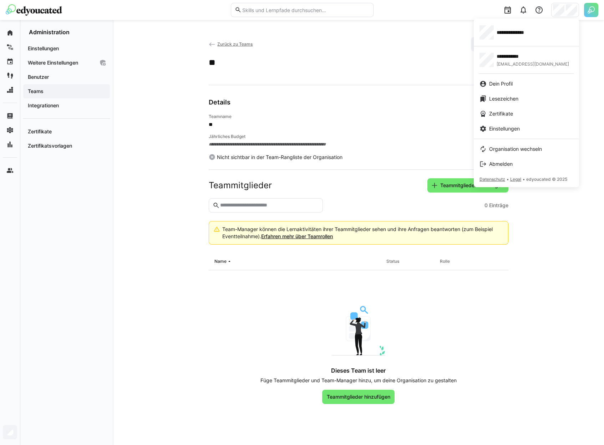
click at [596, 11] on div at bounding box center [302, 222] width 604 height 445
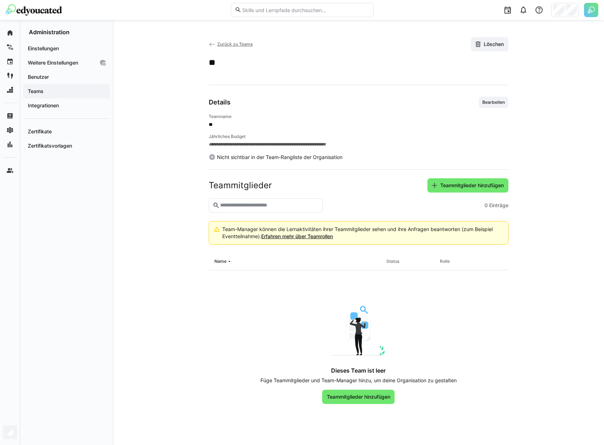
click at [594, 11] on img at bounding box center [591, 10] width 14 height 14
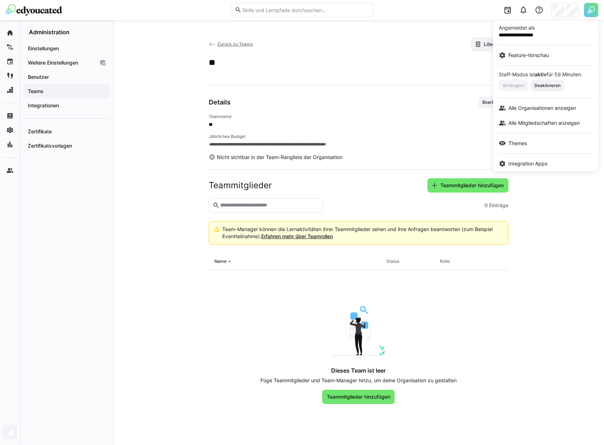
click at [553, 225] on div at bounding box center [302, 222] width 604 height 445
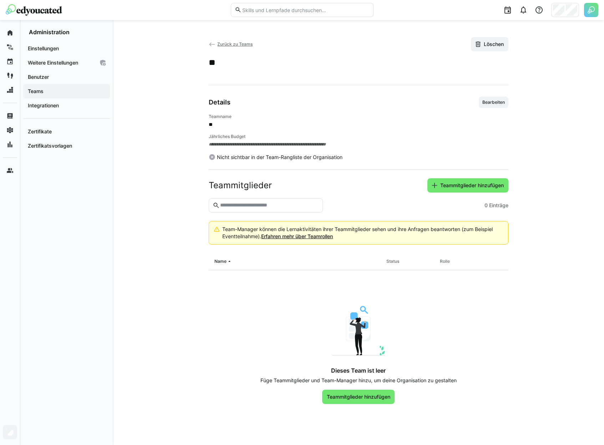
click at [558, 253] on app-team-details "**********" at bounding box center [358, 232] width 457 height 391
click at [238, 46] on span "Zurück zu Teams" at bounding box center [234, 43] width 35 height 5
